Goal: Browse casually

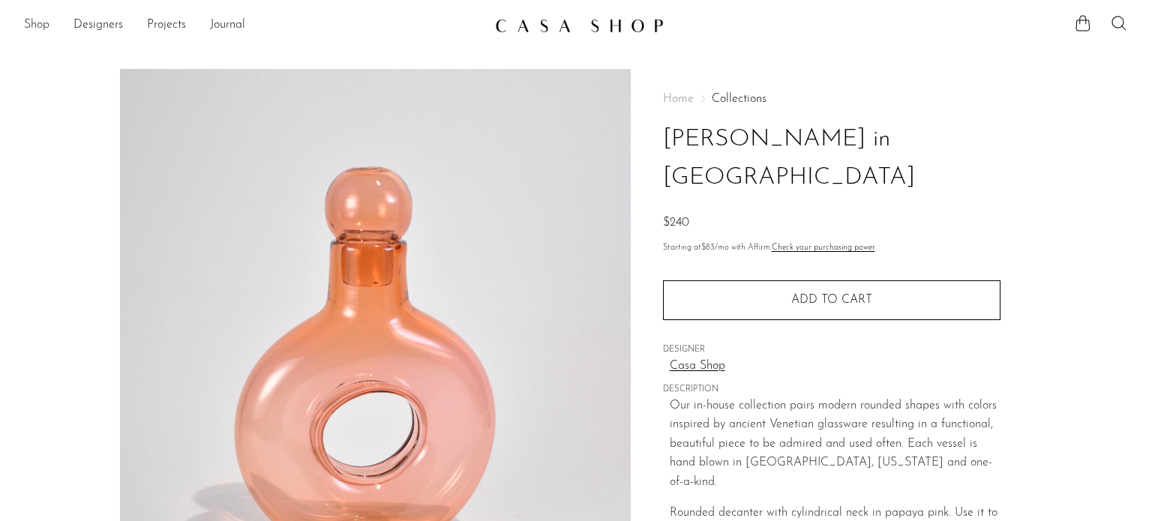
click at [36, 21] on link "Shop" at bounding box center [37, 26] width 26 height 20
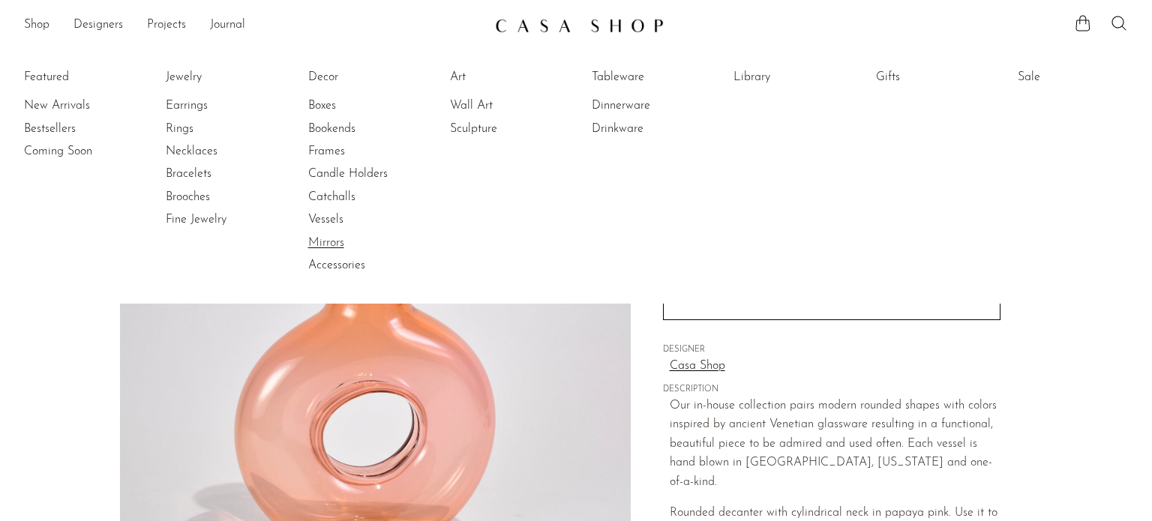
click at [326, 239] on link "Mirrors" at bounding box center [364, 243] width 113 height 17
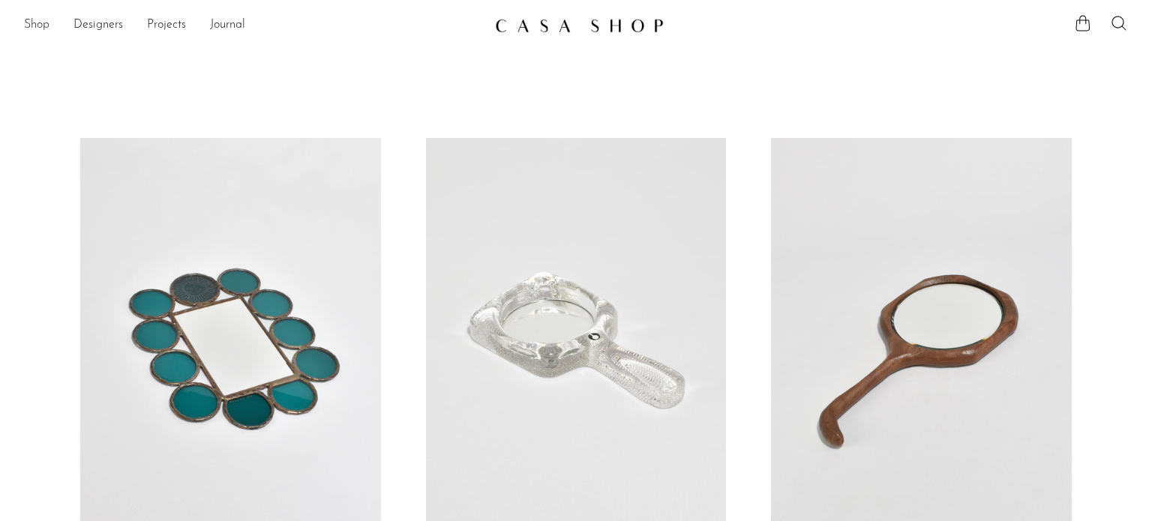
click at [37, 22] on link "Shop" at bounding box center [37, 26] width 26 height 20
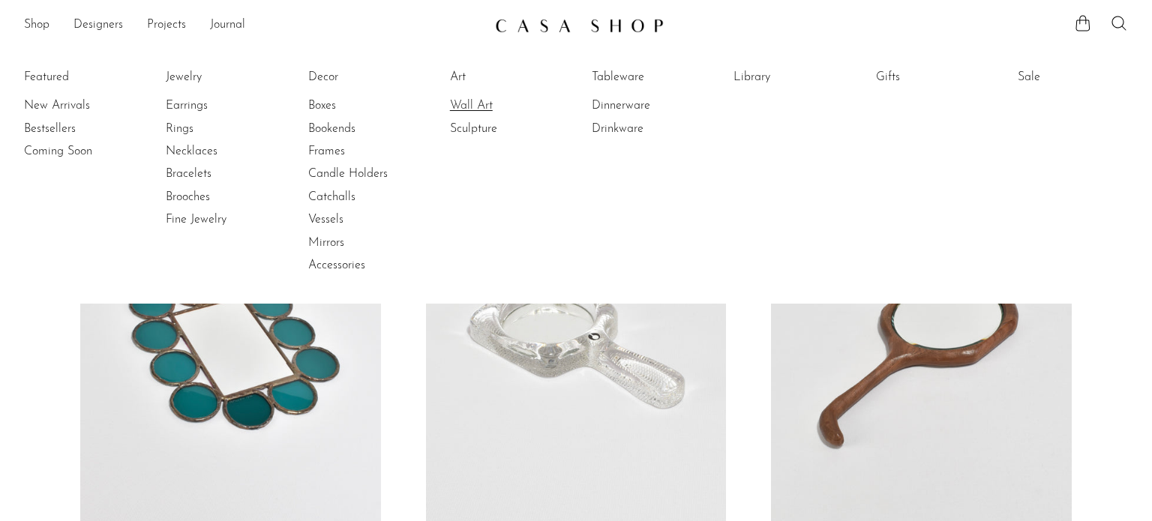
click at [479, 103] on link "Wall Art" at bounding box center [506, 106] width 113 height 17
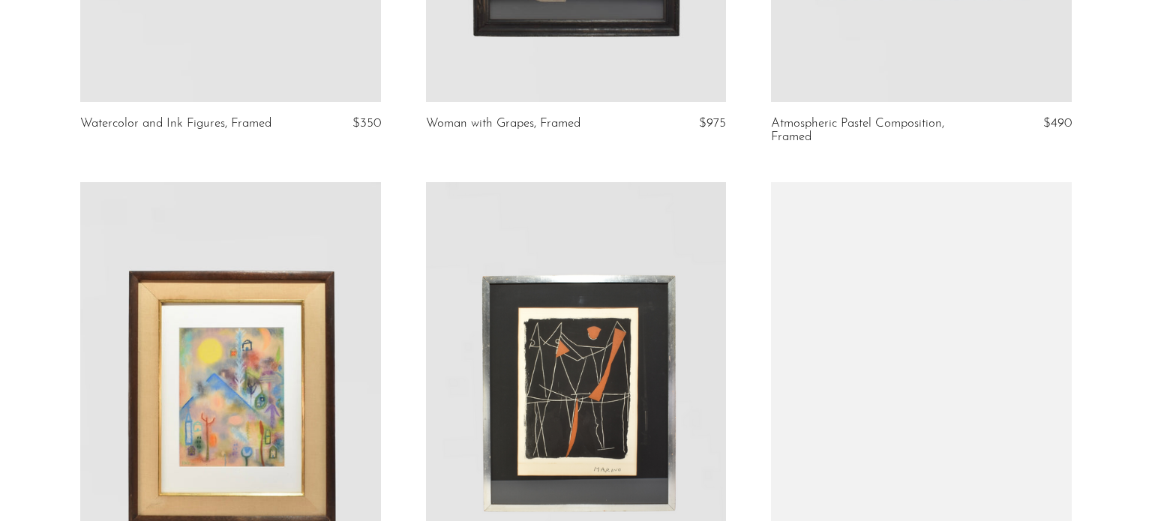
scroll to position [81, 0]
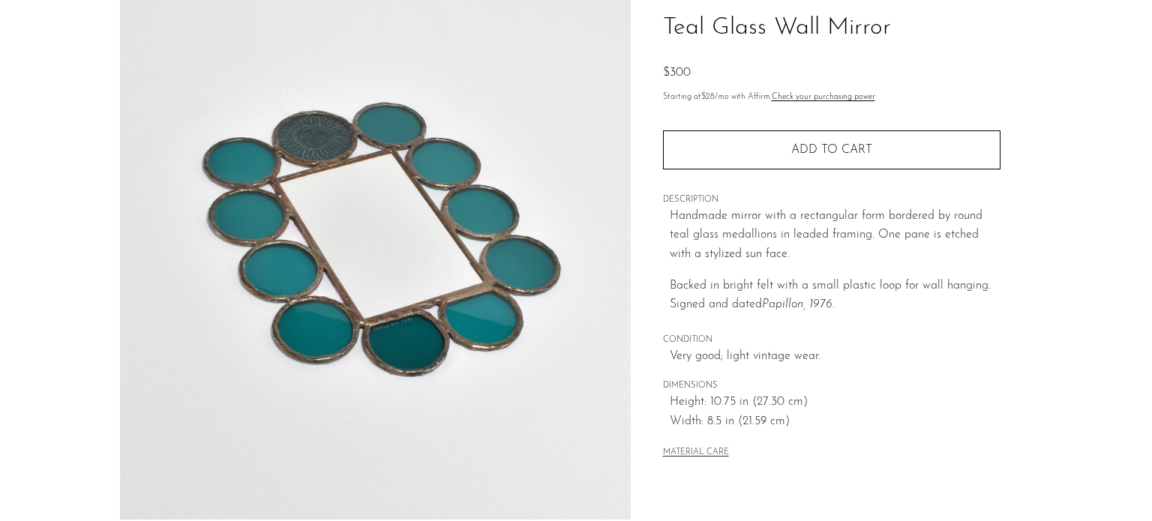
scroll to position [455, 0]
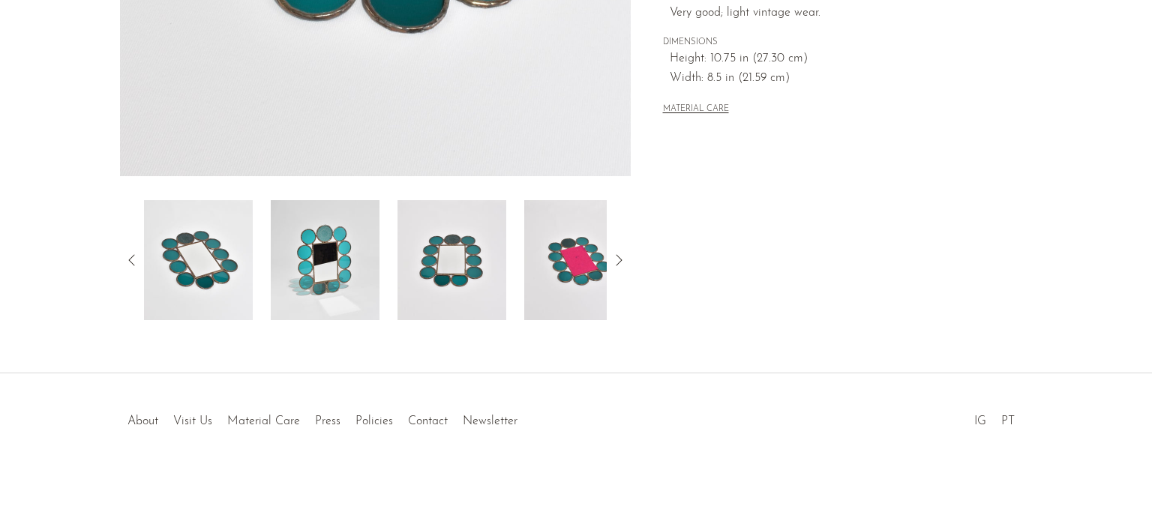
click at [550, 255] on img at bounding box center [578, 260] width 109 height 120
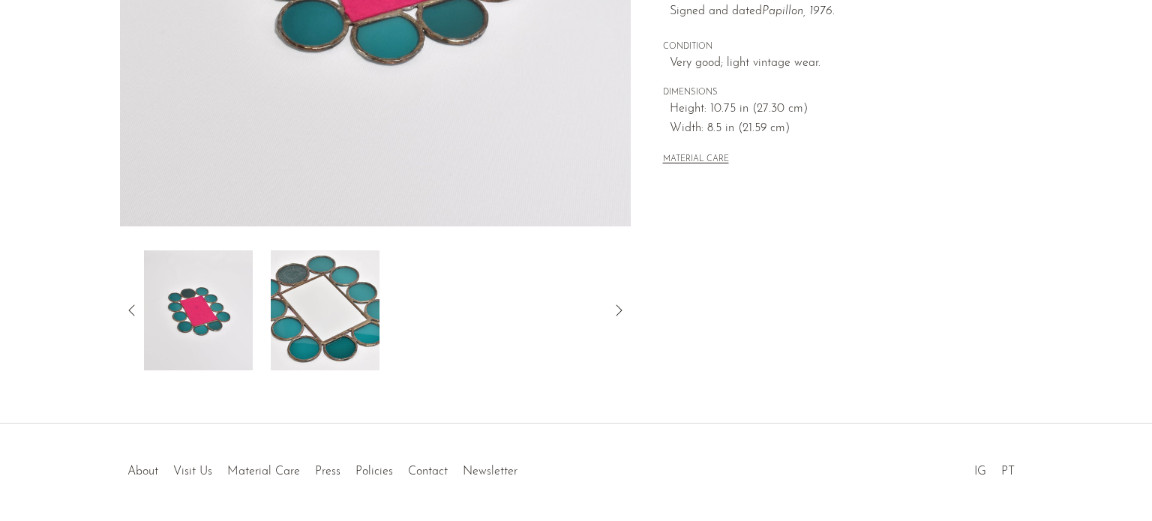
scroll to position [425, 0]
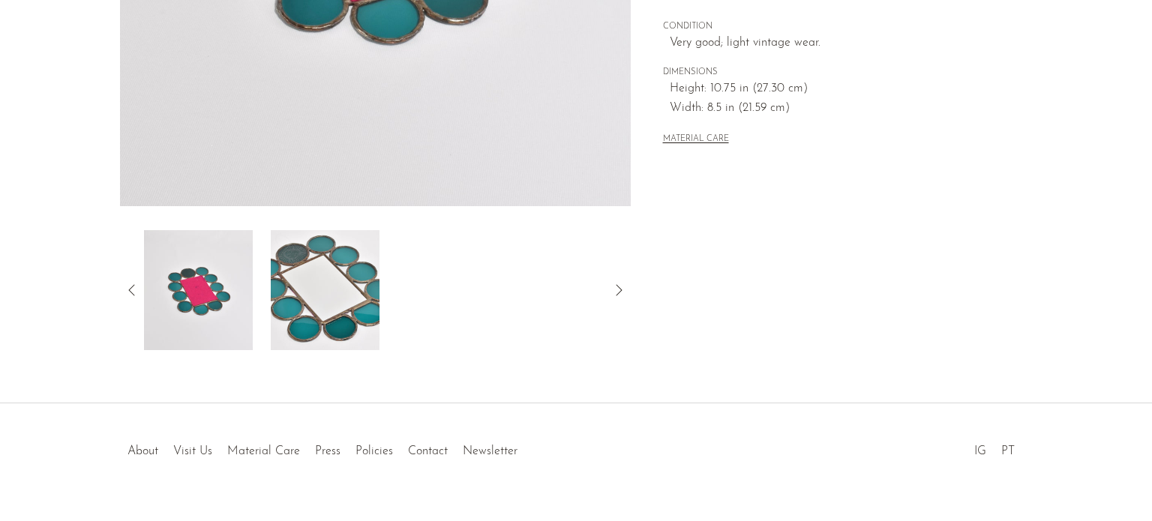
click at [294, 299] on img at bounding box center [325, 290] width 109 height 120
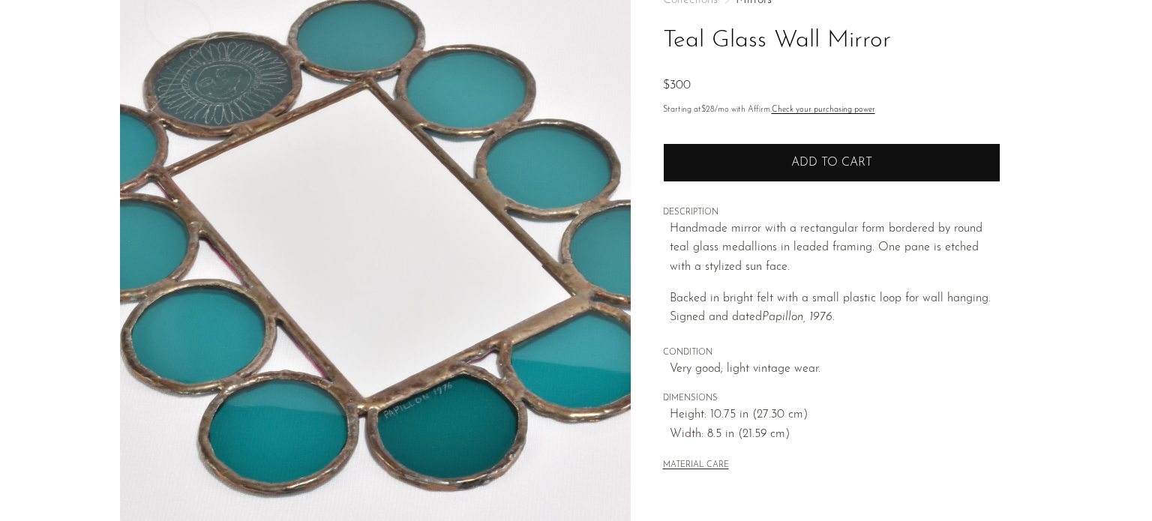
scroll to position [0, 0]
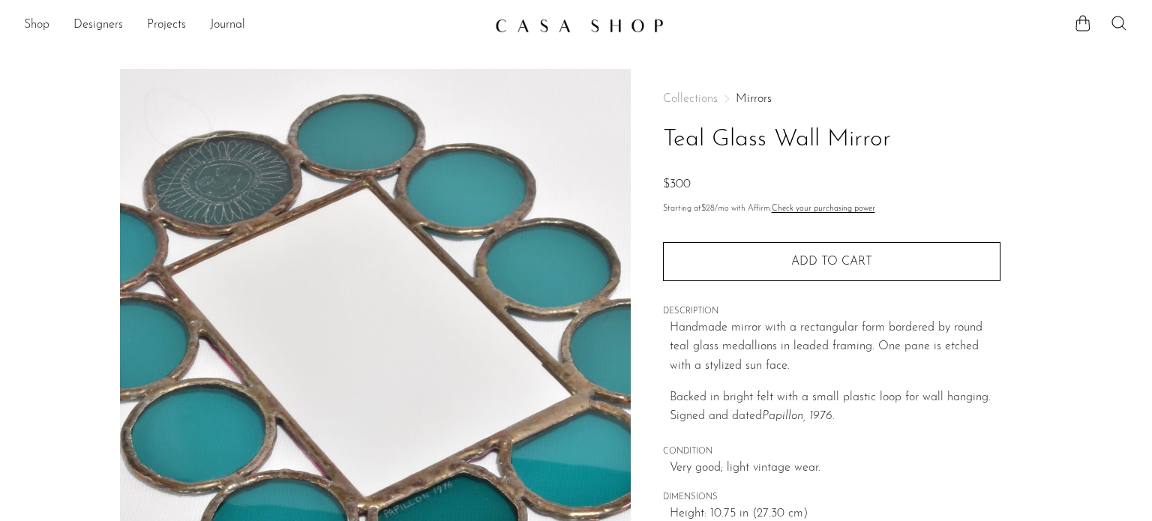
click at [33, 23] on link "Shop" at bounding box center [37, 26] width 26 height 20
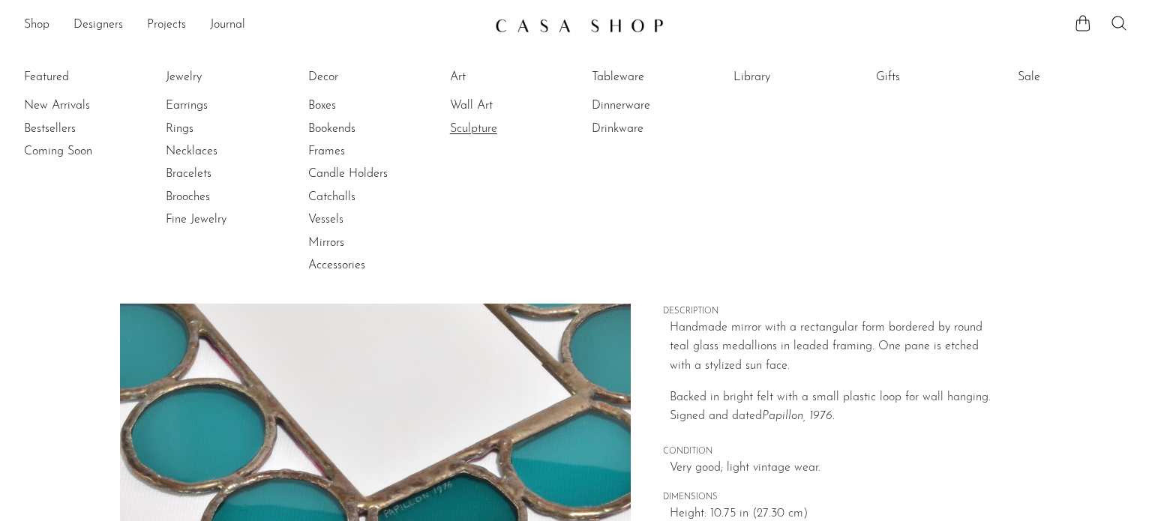
click at [483, 130] on link "Sculpture" at bounding box center [506, 129] width 113 height 17
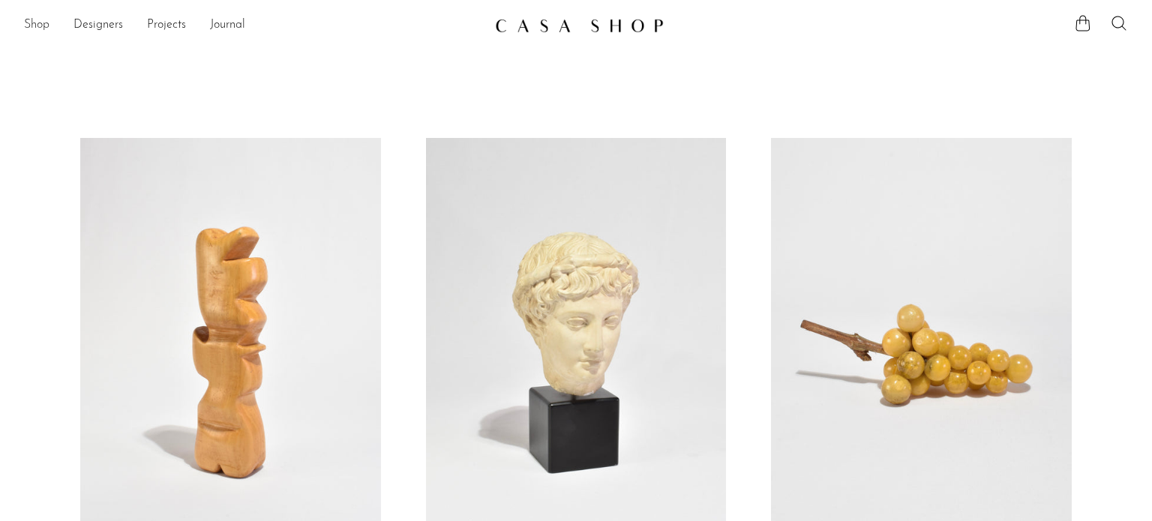
click at [40, 26] on link "Shop" at bounding box center [37, 26] width 26 height 20
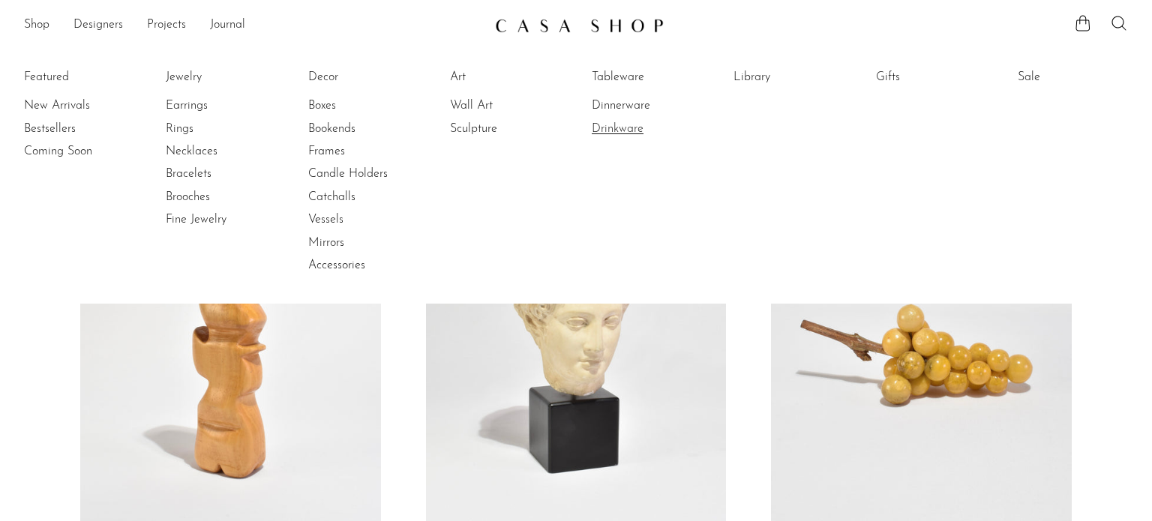
click at [626, 122] on link "Drinkware" at bounding box center [648, 129] width 113 height 17
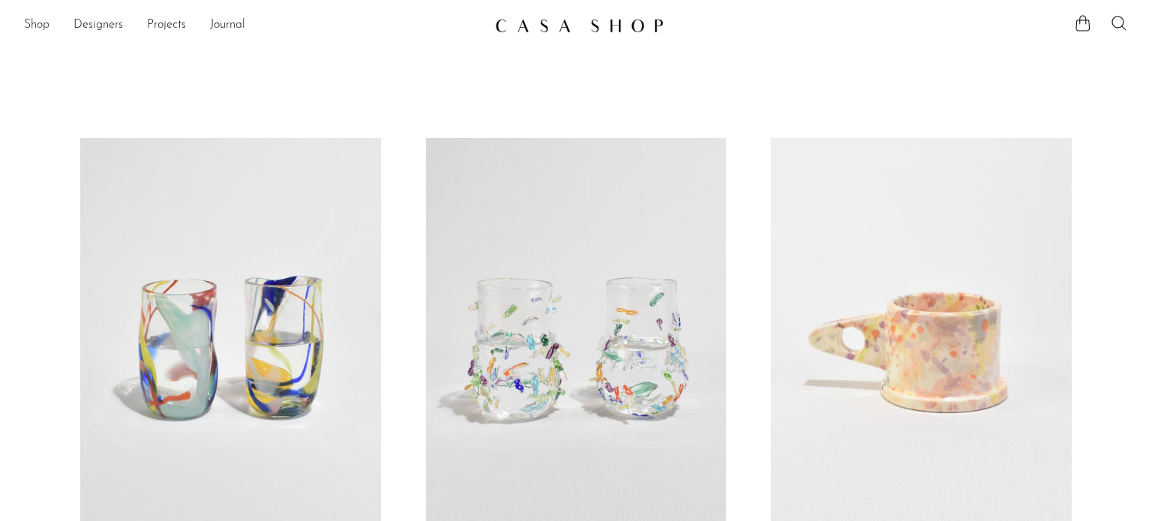
click at [26, 19] on link "Shop" at bounding box center [37, 26] width 26 height 20
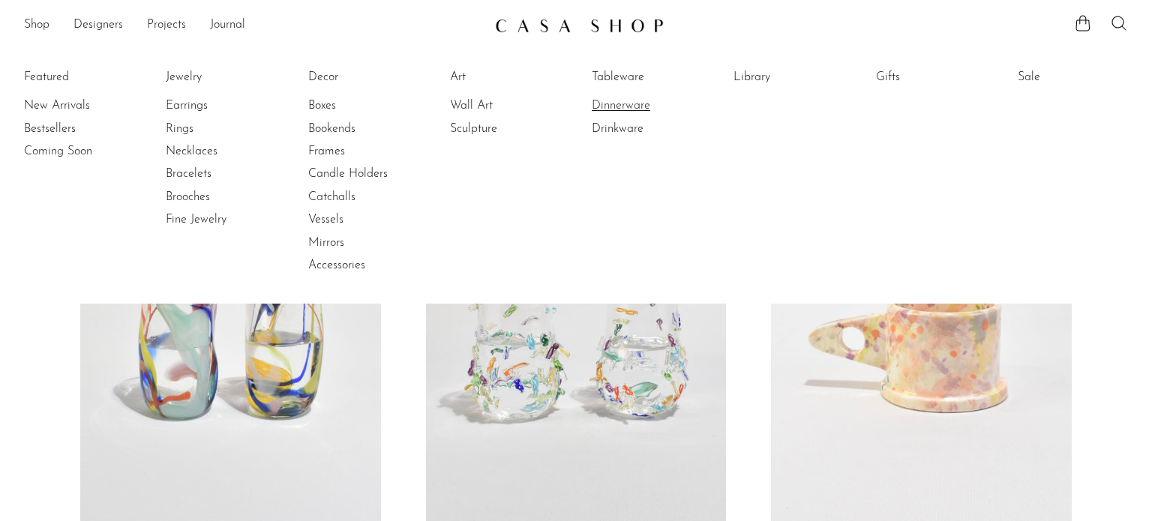
click at [613, 109] on link "Dinnerware" at bounding box center [648, 106] width 113 height 17
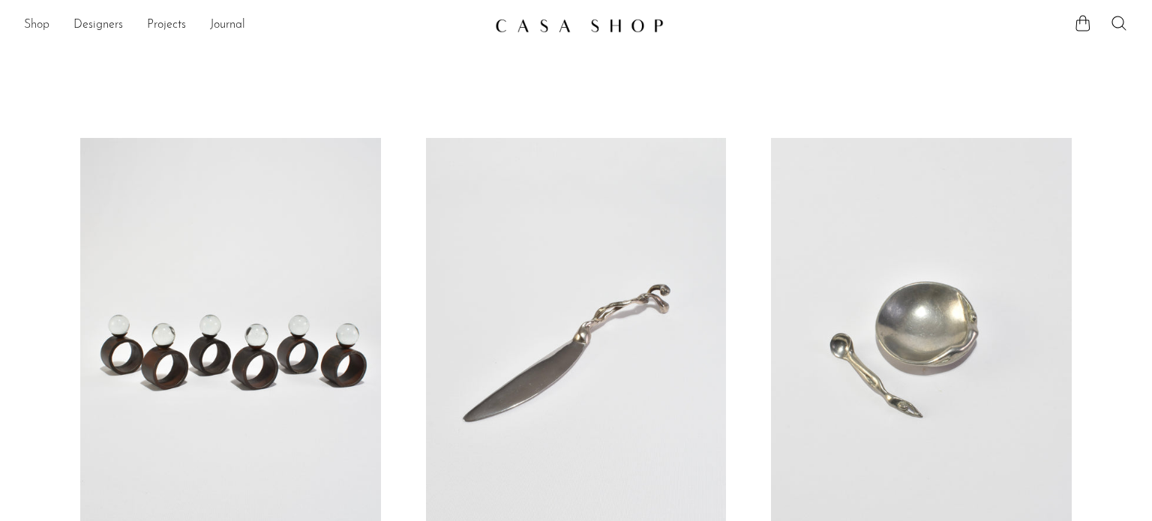
click at [36, 24] on link "Shop" at bounding box center [37, 26] width 26 height 20
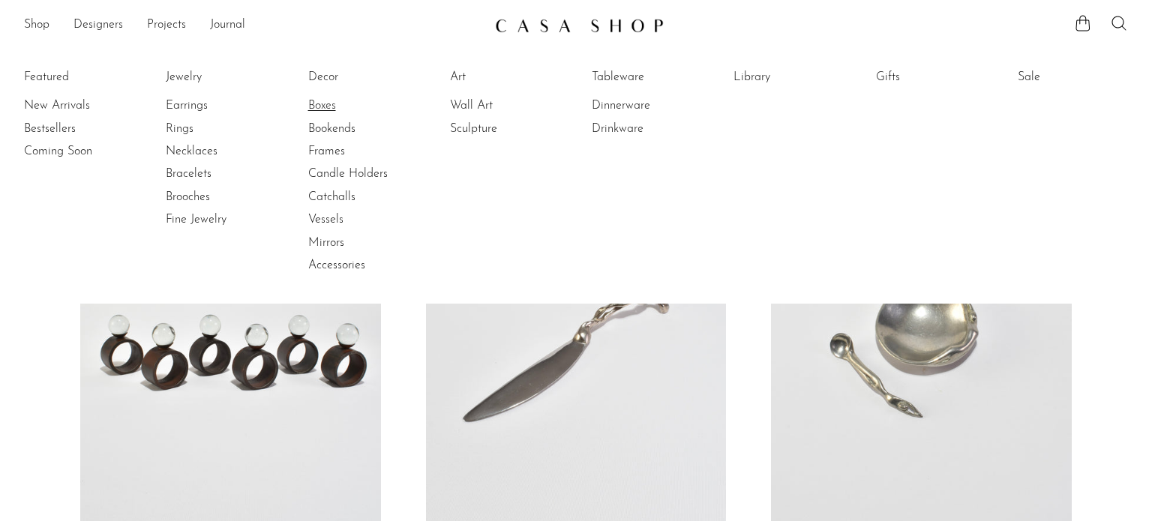
click at [311, 111] on link "Boxes" at bounding box center [364, 106] width 113 height 17
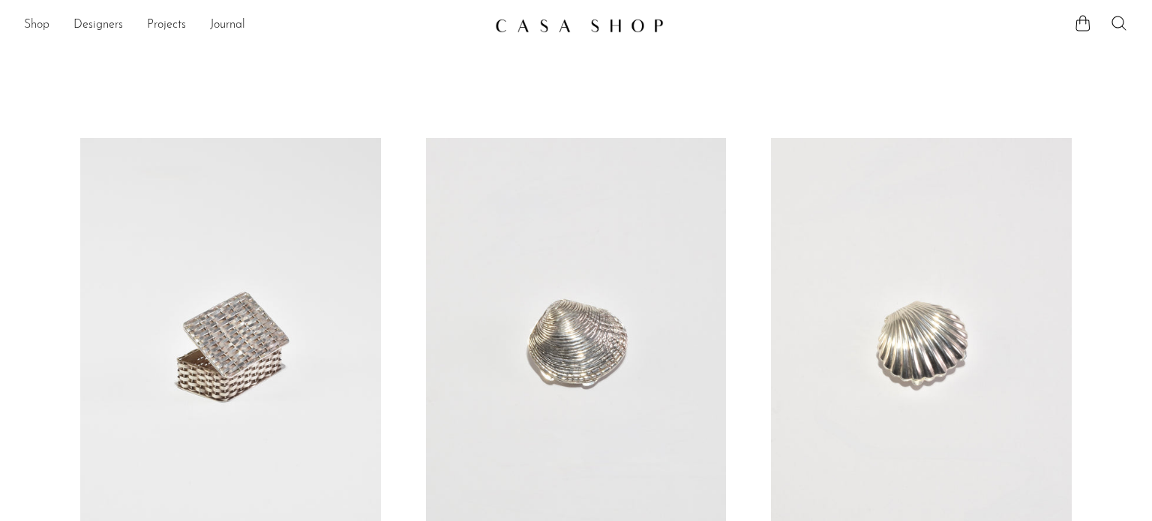
click at [38, 26] on link "Shop" at bounding box center [37, 26] width 26 height 20
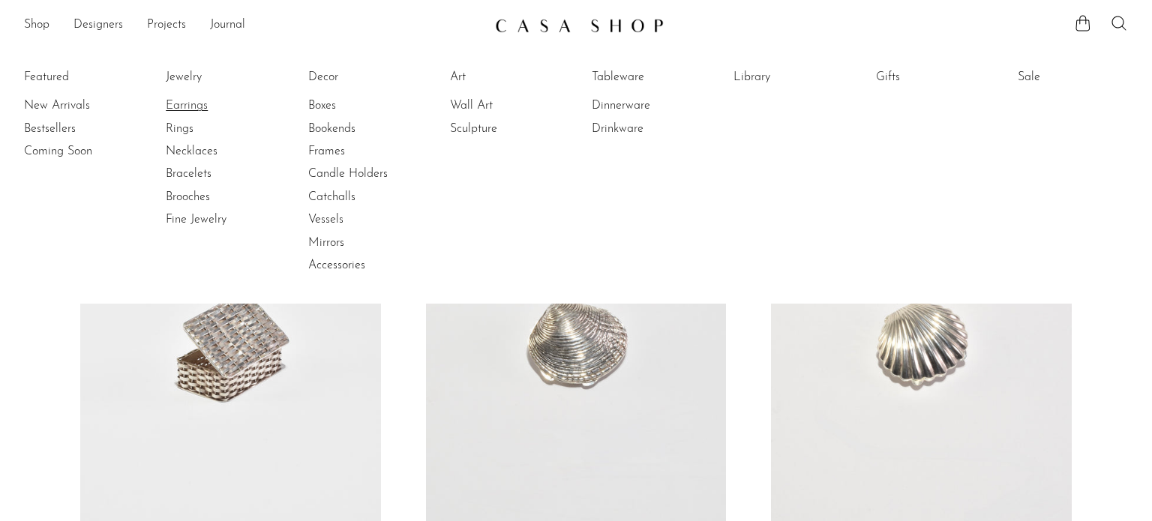
click at [200, 104] on link "Earrings" at bounding box center [222, 106] width 113 height 17
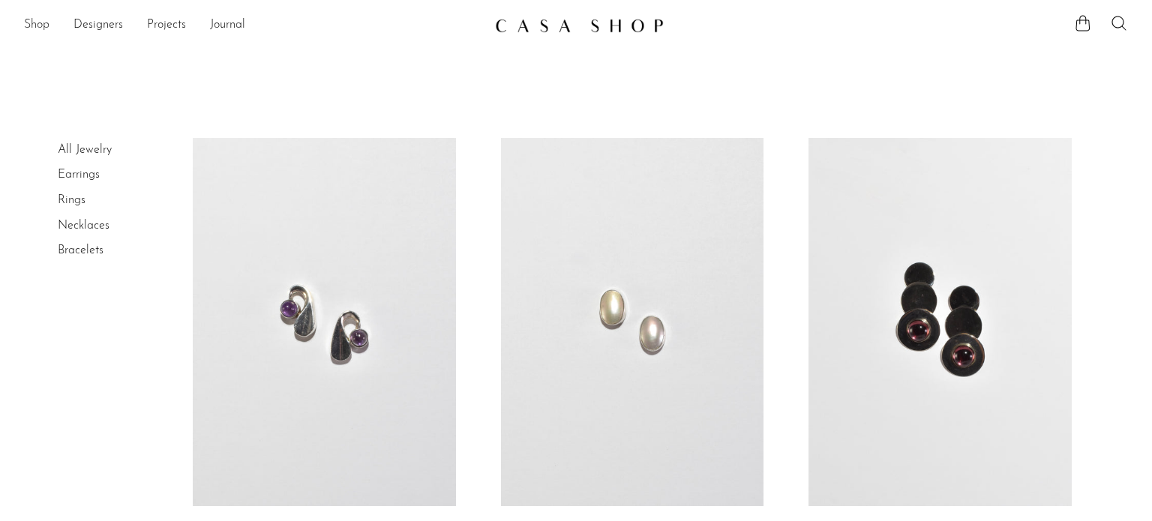
click at [45, 28] on link "Shop" at bounding box center [37, 26] width 26 height 20
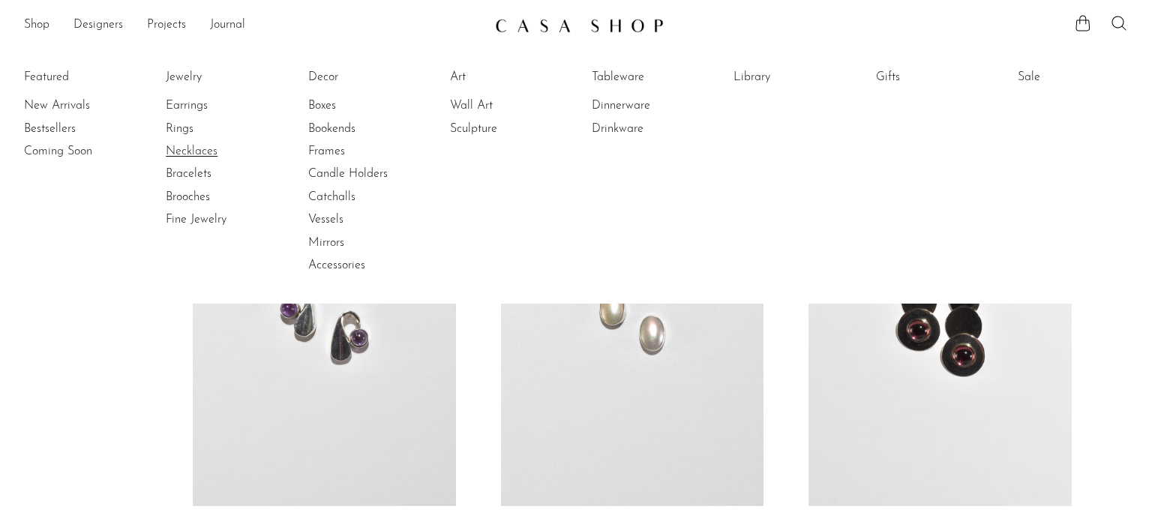
click at [178, 146] on link "Necklaces" at bounding box center [222, 151] width 113 height 17
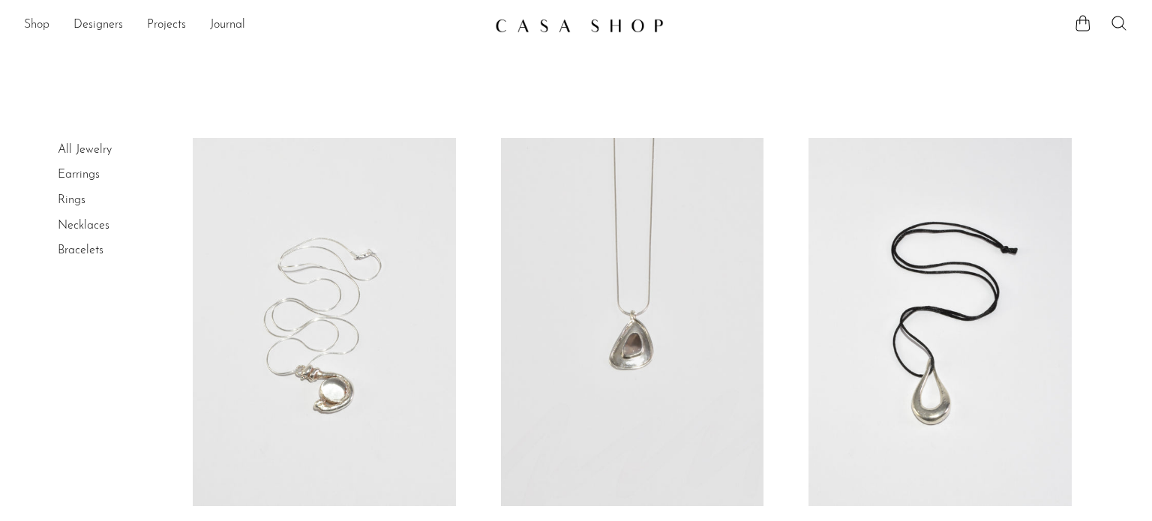
click at [31, 28] on link "Shop" at bounding box center [37, 26] width 26 height 20
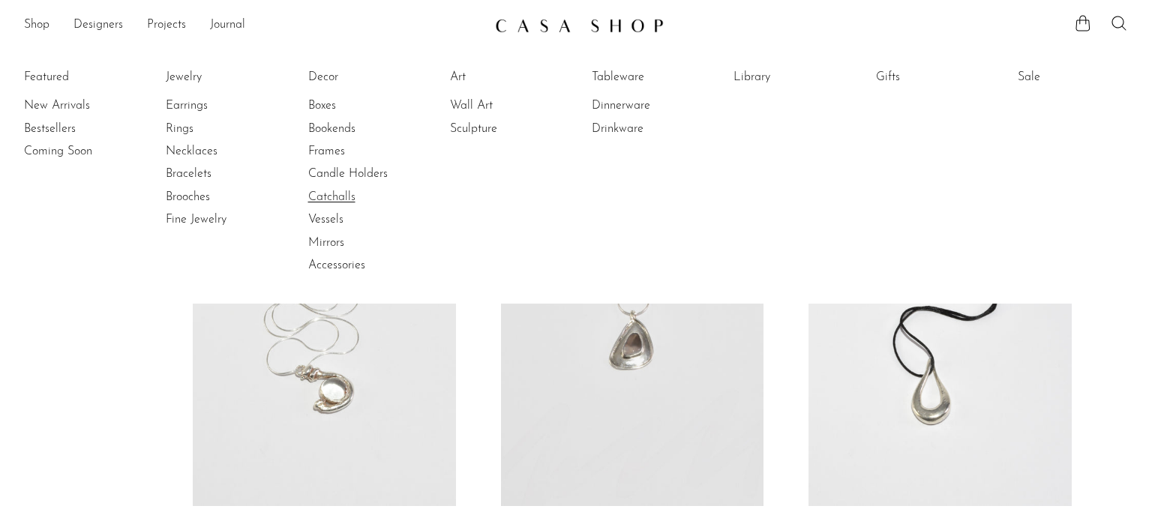
click at [329, 203] on link "Catchalls" at bounding box center [364, 197] width 113 height 17
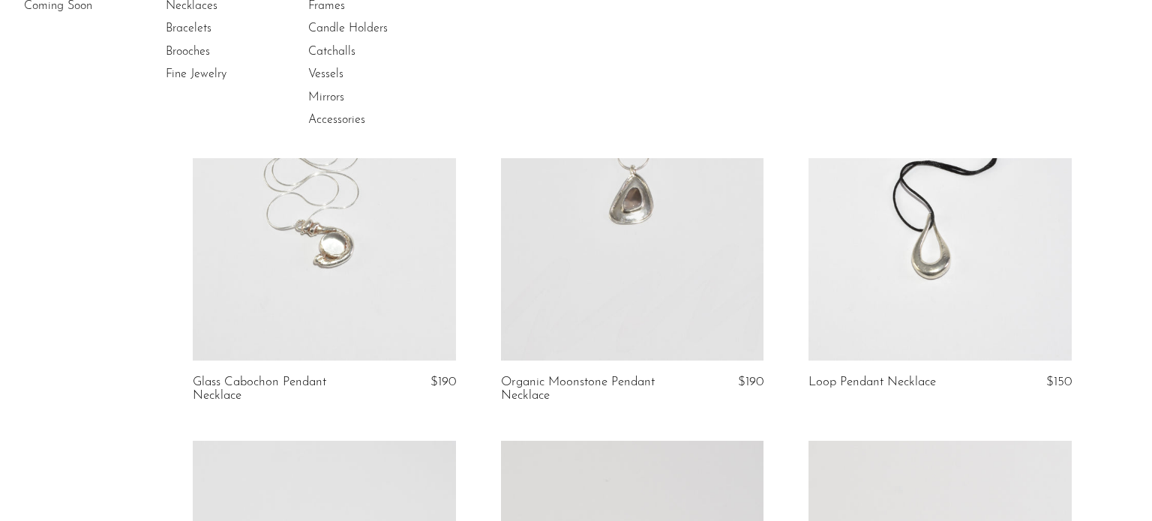
scroll to position [237, 0]
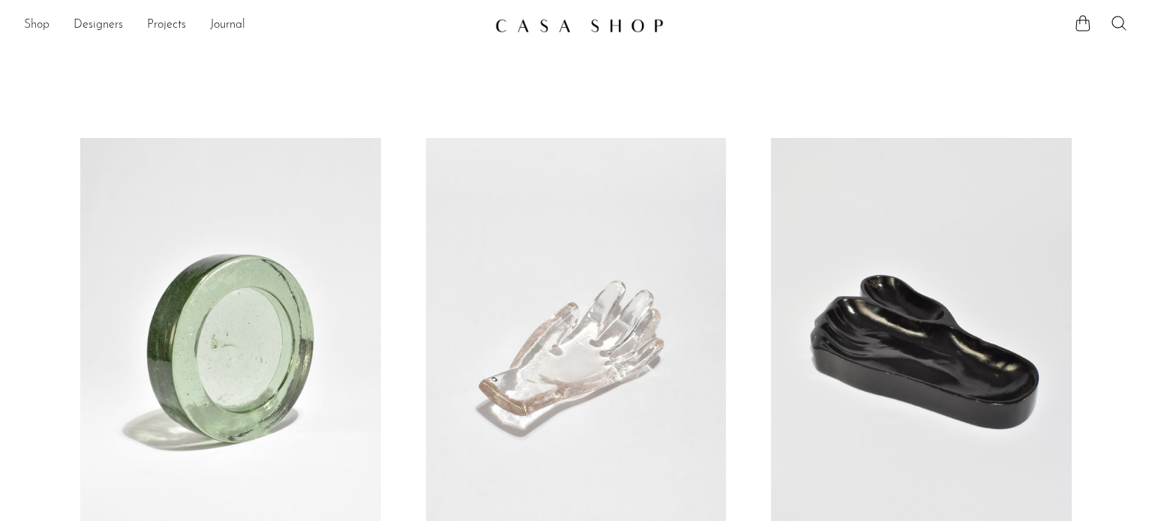
click at [33, 24] on link "Shop" at bounding box center [37, 26] width 26 height 20
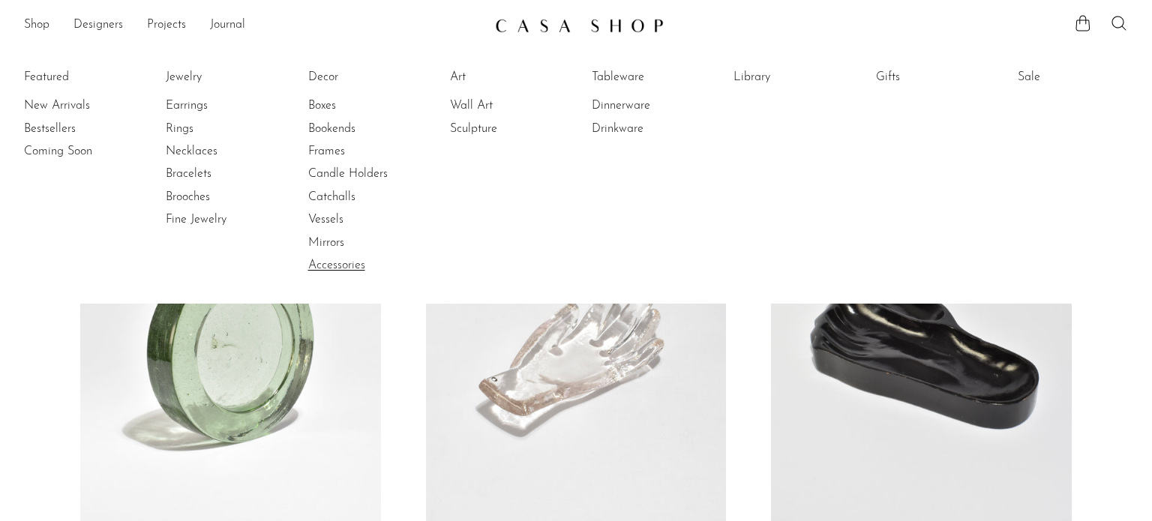
click at [341, 260] on link "Accessories" at bounding box center [364, 265] width 113 height 17
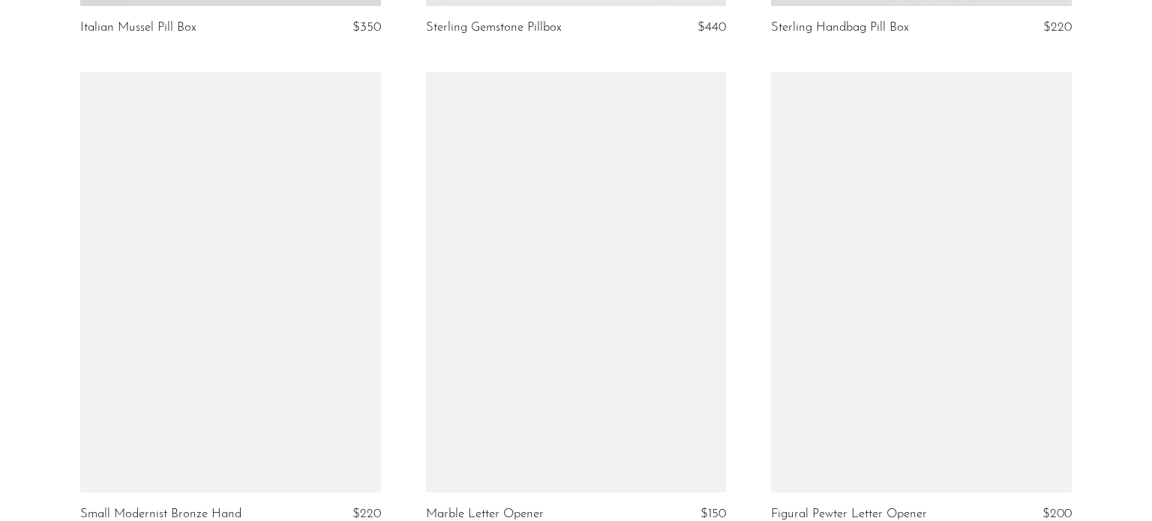
scroll to position [1528, 0]
